Goal: Check status: Check status

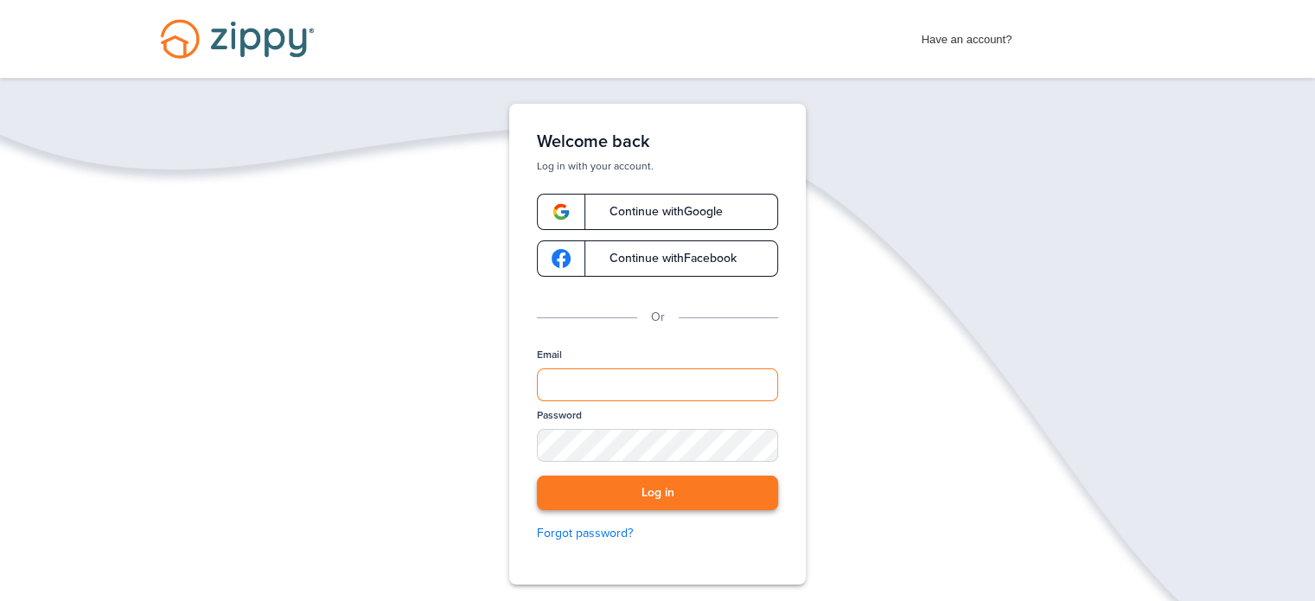
type input "**********"
click at [654, 491] on button "Log in" at bounding box center [657, 493] width 241 height 35
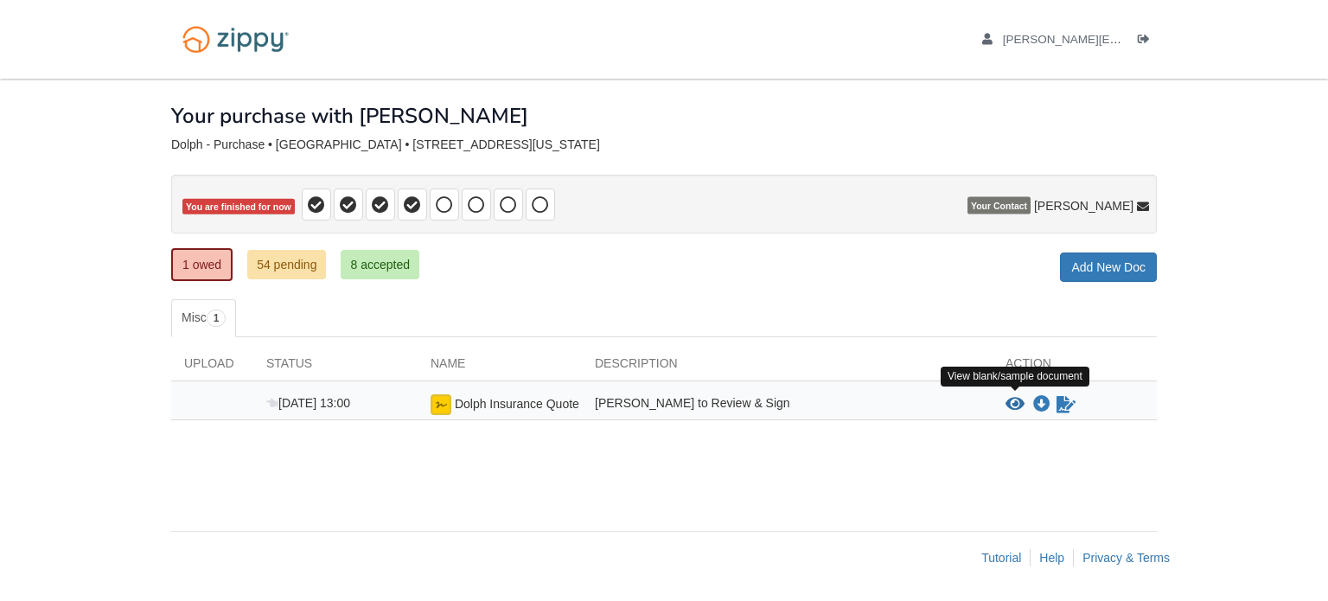
click at [1017, 396] on icon "View Dolph Insurance Quote" at bounding box center [1015, 404] width 19 height 17
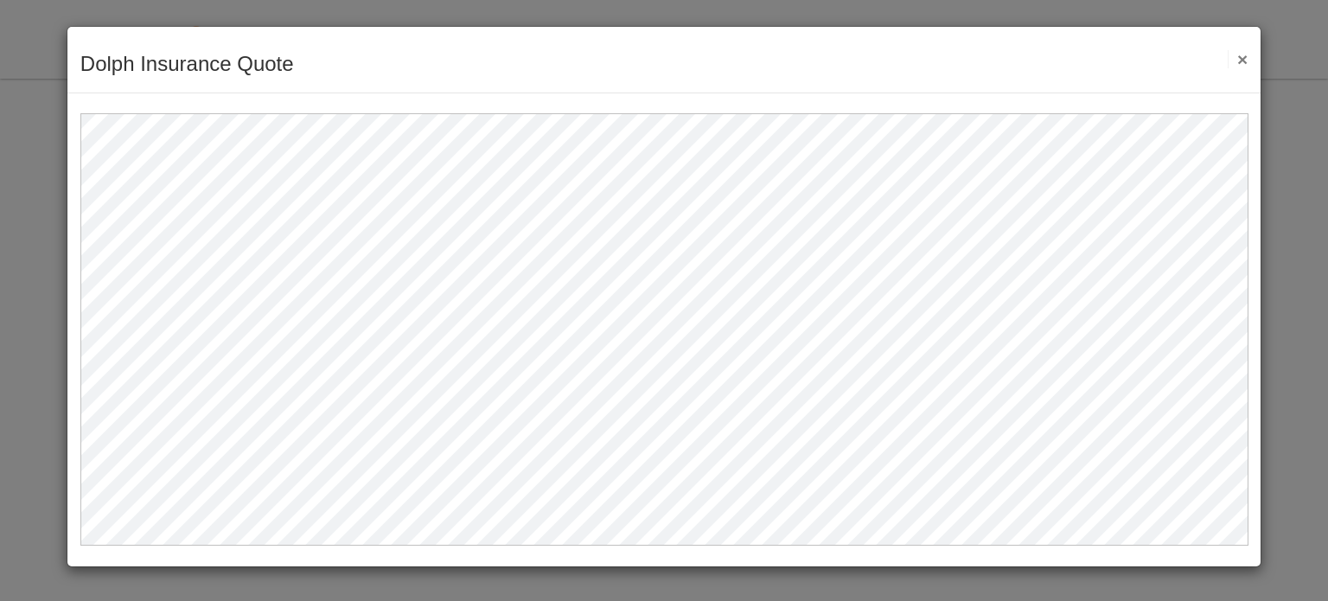
click at [1241, 61] on button "×" at bounding box center [1238, 59] width 20 height 18
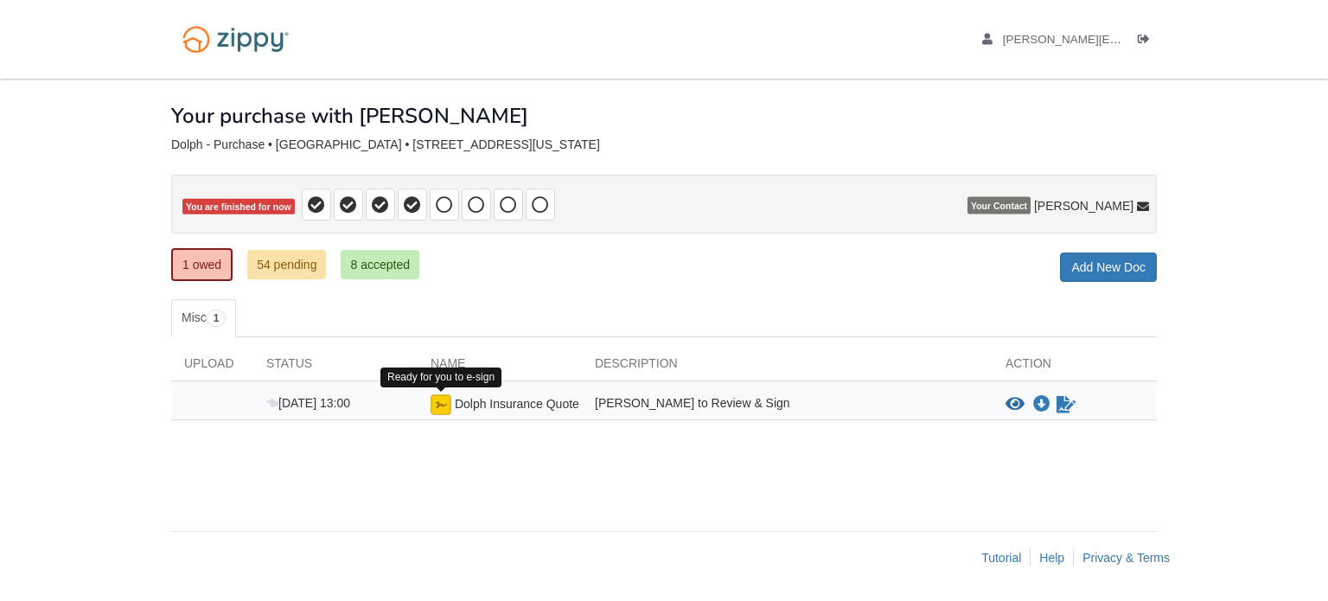
click at [441, 395] on img at bounding box center [441, 404] width 21 height 21
click at [1065, 396] on icon "Sign Form" at bounding box center [1066, 404] width 19 height 17
click at [294, 261] on link "54 pending" at bounding box center [286, 264] width 79 height 29
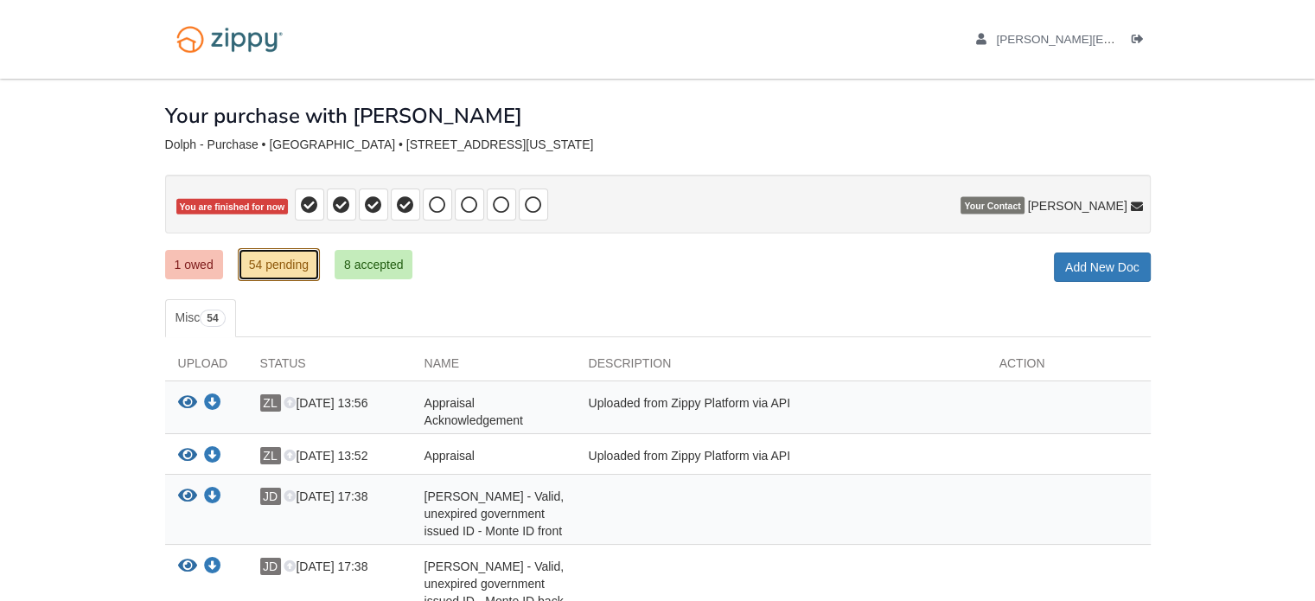
click at [291, 265] on link "54 pending" at bounding box center [279, 264] width 82 height 33
click at [191, 258] on link "1 owed" at bounding box center [194, 264] width 58 height 29
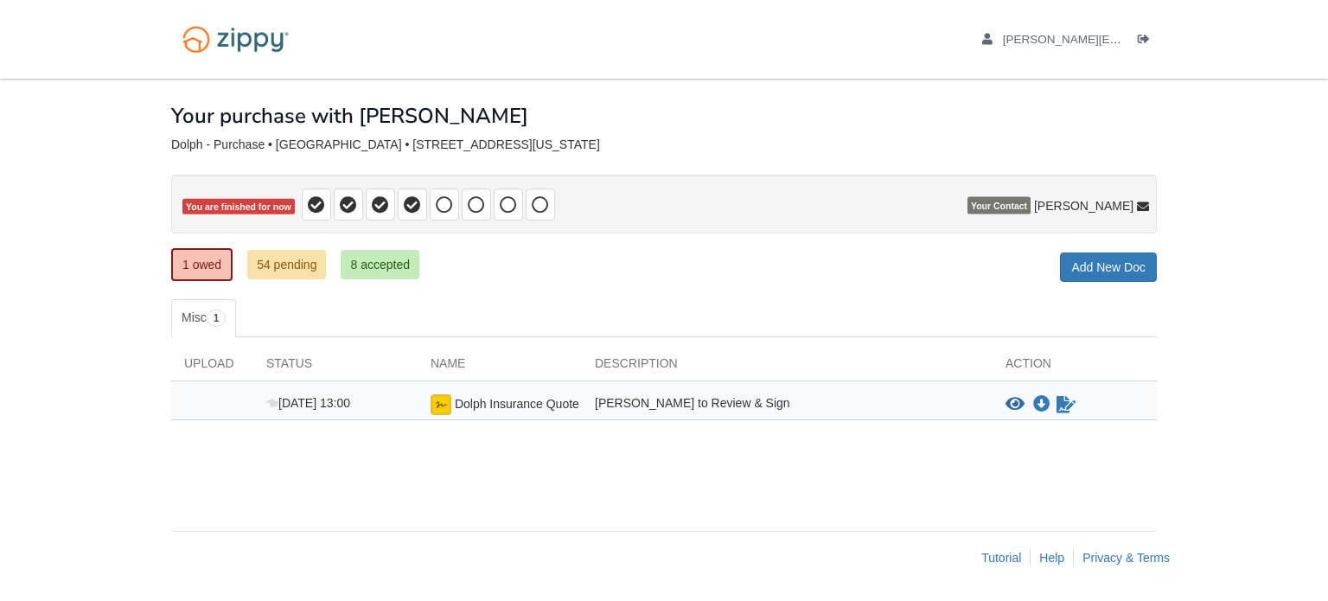
click at [441, 398] on img at bounding box center [441, 404] width 21 height 21
